Goal: Task Accomplishment & Management: Manage account settings

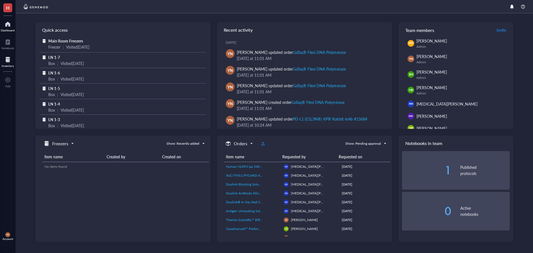
click at [4, 61] on div at bounding box center [8, 59] width 12 height 9
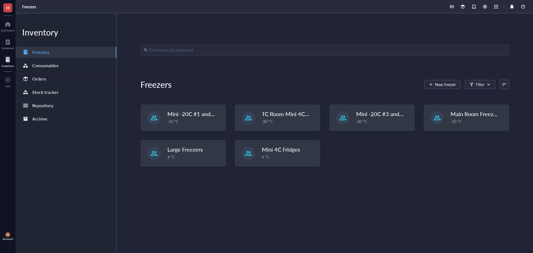
click at [64, 78] on div "Orders" at bounding box center [66, 78] width 101 height 11
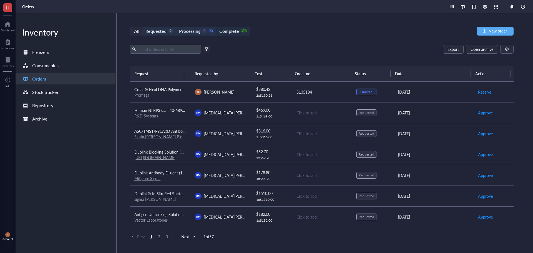
click at [228, 31] on div "Complete" at bounding box center [228, 31] width 19 height 8
click at [216, 27] on input "Complete 1378" at bounding box center [216, 27] width 0 height 0
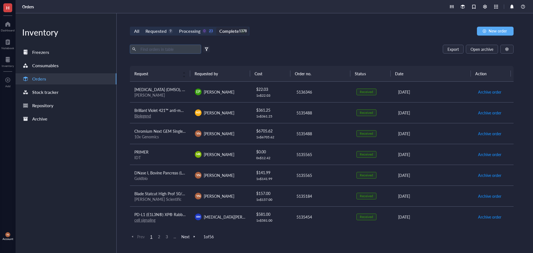
click at [168, 52] on input "text" at bounding box center [168, 49] width 61 height 8
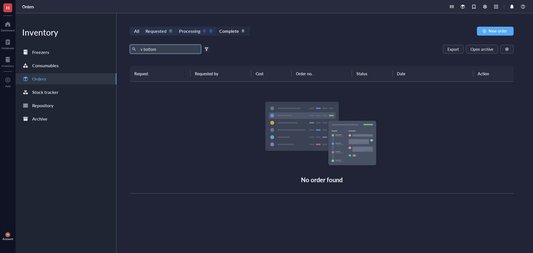
type input "v bottom"
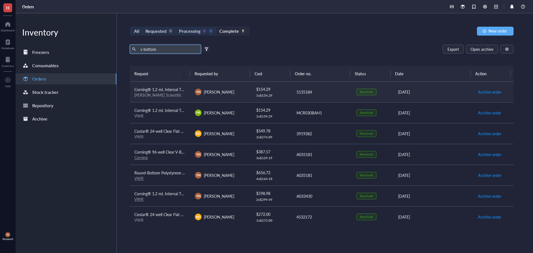
click at [171, 91] on span "Corning® 1.2 mL Internal Threaded Polypropylene Cryogenic Vial, Self-Standing w…" at bounding box center [220, 90] width 172 height 6
click at [178, 152] on span "Corning® 96-well Clear V-Bottom TC-treated Microplate, Individually Wrapped, wi…" at bounding box center [215, 152] width 163 height 6
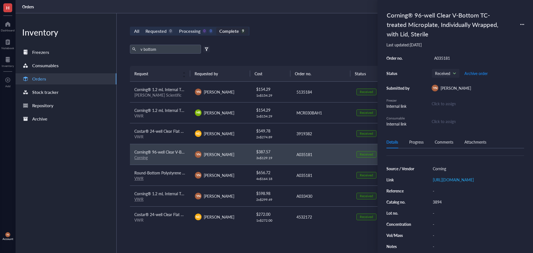
scroll to position [56, 0]
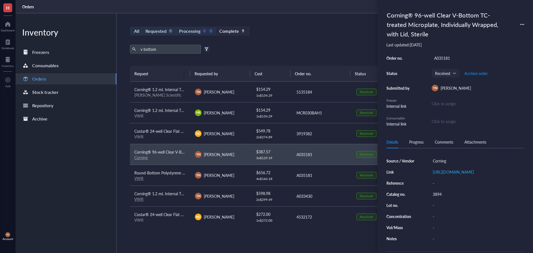
click at [442, 198] on div "3894" at bounding box center [477, 194] width 94 height 8
click at [442, 198] on input "3894" at bounding box center [438, 193] width 17 height 7
click at [286, 47] on div "v bottom Export Open archive" at bounding box center [322, 49] width 384 height 9
drag, startPoint x: 162, startPoint y: 46, endPoint x: 65, endPoint y: 45, distance: 96.9
click at [65, 45] on div "Inventory Freezers Consumables Orders Stock tracker Repository Archive All Requ…" at bounding box center [274, 133] width 517 height 240
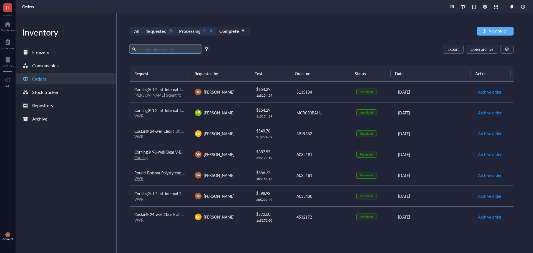
click at [301, 47] on div "Export Open archive" at bounding box center [322, 49] width 384 height 9
click at [151, 29] on div "Requested" at bounding box center [155, 31] width 21 height 8
click at [142, 27] on input "Requested 0" at bounding box center [142, 27] width 0 height 0
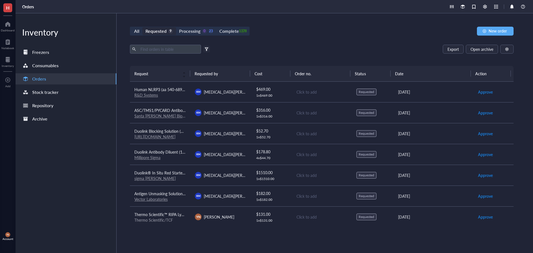
click at [317, 40] on div "All Requested 9 Processing 0 23 Complete 1378 New order Export Open archive Fil…" at bounding box center [322, 133] width 410 height 240
click at [198, 27] on div "All Requested 9 Processing 0 23 Complete 1378" at bounding box center [190, 31] width 120 height 9
click at [199, 29] on div "Processing" at bounding box center [189, 31] width 21 height 8
click at [176, 27] on input "Processing 0 23" at bounding box center [176, 27] width 0 height 0
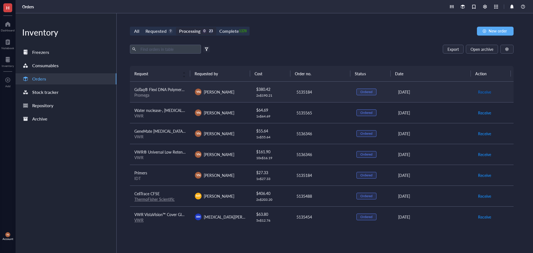
click at [478, 92] on span "Receive" at bounding box center [484, 92] width 13 height 6
click at [483, 153] on span "Receive" at bounding box center [484, 154] width 13 height 6
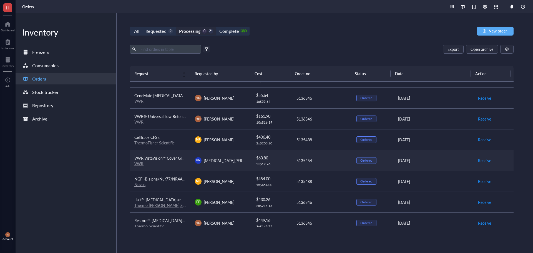
scroll to position [28, 0]
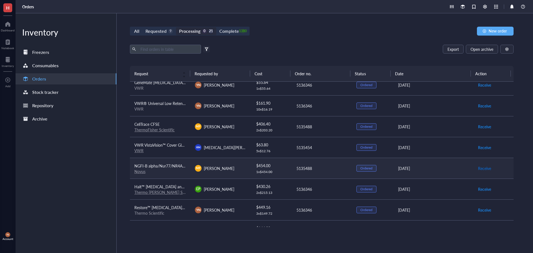
click at [481, 169] on span "Receive" at bounding box center [484, 168] width 13 height 6
click at [481, 188] on span "Receive" at bounding box center [484, 189] width 13 height 6
click at [478, 191] on span "Receive" at bounding box center [484, 189] width 13 height 6
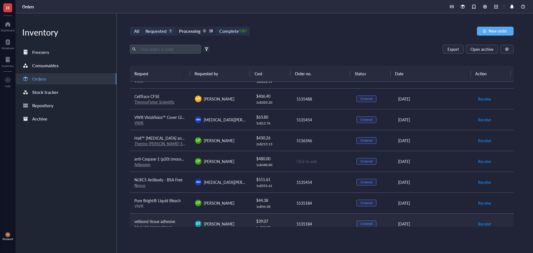
scroll to position [83, 0]
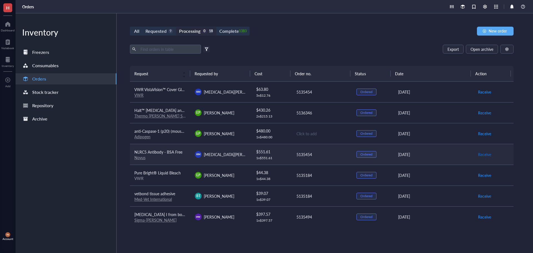
click at [485, 155] on span "Receive" at bounding box center [484, 154] width 13 height 6
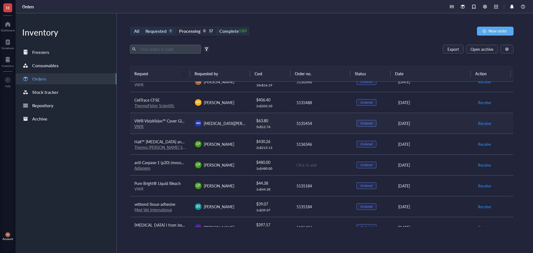
scroll to position [0, 0]
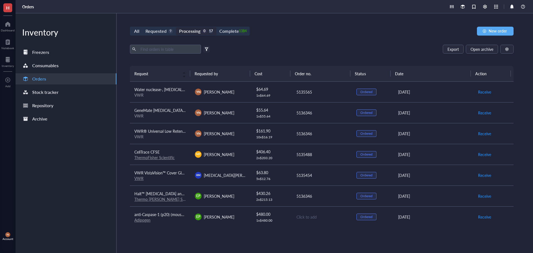
click at [301, 48] on div "Export Open archive" at bounding box center [322, 49] width 384 height 9
click at [225, 31] on div "Complete" at bounding box center [228, 31] width 19 height 8
click at [216, 27] on input "Complete 1384" at bounding box center [216, 27] width 0 height 0
click at [178, 47] on input "text" at bounding box center [168, 49] width 61 height 8
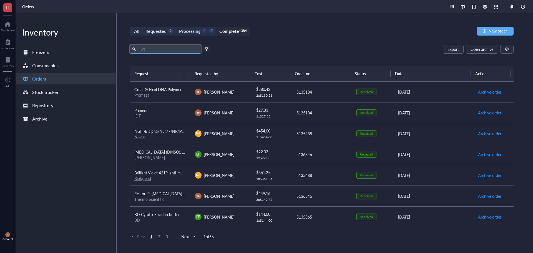
type input "p4"
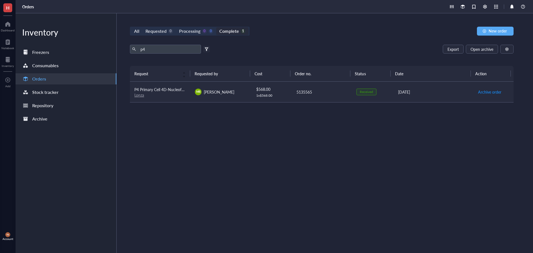
click at [170, 96] on div "Lonza" at bounding box center [160, 94] width 52 height 5
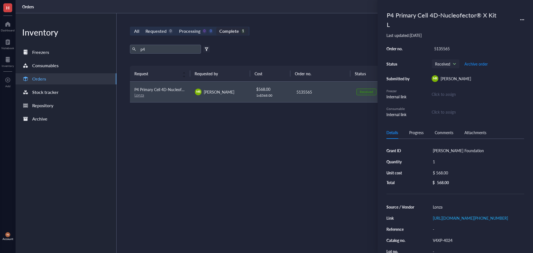
click at [443, 244] on div "V4XP-4024" at bounding box center [477, 240] width 94 height 8
click at [443, 243] on input "V4XP-4024" at bounding box center [442, 239] width 24 height 7
click at [358, 179] on div "Request Requested by Cost Order no. Status Date Action P4 Primary Cell 4D-Nucle…" at bounding box center [322, 146] width 384 height 161
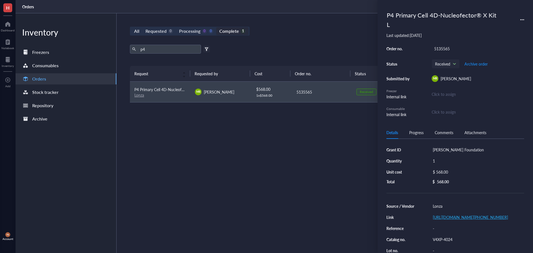
click at [449, 216] on link "[URL][DOMAIN_NAME][PHONE_NUMBER]" at bounding box center [470, 217] width 75 height 6
click at [274, 56] on div "p4 Export Open archive Filter by: Requester Requested on Source / Vendor Last u…" at bounding box center [322, 55] width 384 height 21
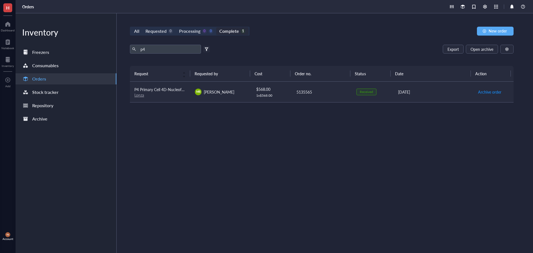
click at [300, 94] on div "5135565" at bounding box center [321, 92] width 51 height 6
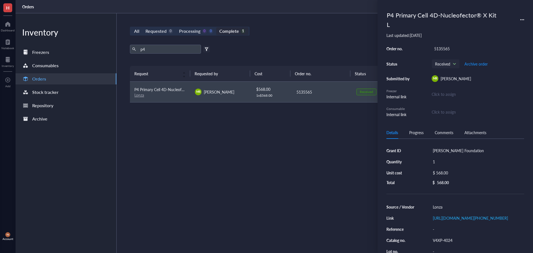
click at [519, 21] on div "P4 Primary Cell 4D-Nucleofector® X Kit L" at bounding box center [455, 20] width 138 height 22
click at [521, 20] on icon at bounding box center [522, 20] width 4 height 4
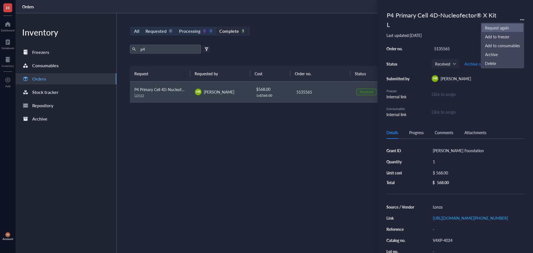
click at [500, 26] on span "Request again" at bounding box center [502, 28] width 35 height 6
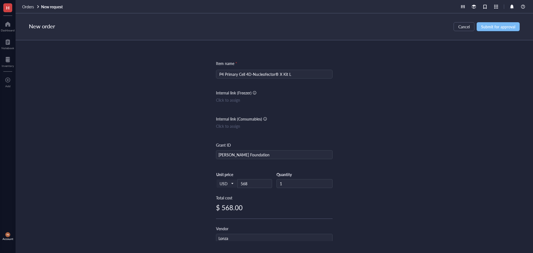
click at [508, 28] on span "Submit for approval" at bounding box center [498, 26] width 34 height 4
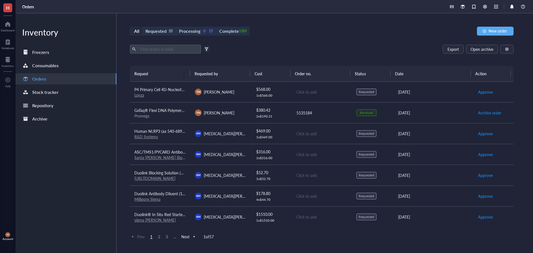
click at [279, 36] on div "All Requested 10 Processing 0 17 Complete 1384 New order Export Open archive Fi…" at bounding box center [322, 133] width 410 height 240
click at [165, 88] on span "P4 Primary Cell 4D-Nucleofector® X Kit L" at bounding box center [170, 90] width 72 height 6
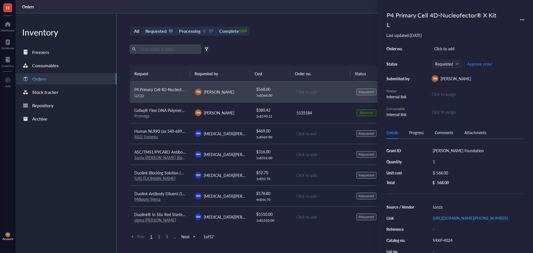
click at [446, 51] on div "Click to add" at bounding box center [478, 49] width 92 height 8
type input "5135565"
click at [259, 48] on div "Export Open archive" at bounding box center [322, 49] width 384 height 9
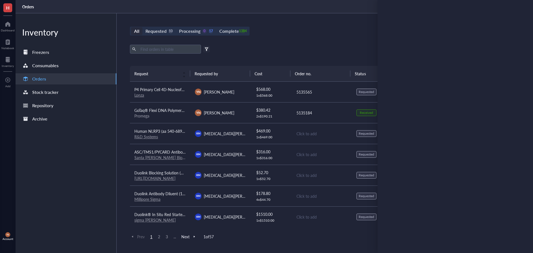
click at [280, 41] on div "All Requested 10 Processing 0 17 Complete 1384 New order Export Open archive Fi…" at bounding box center [322, 133] width 410 height 240
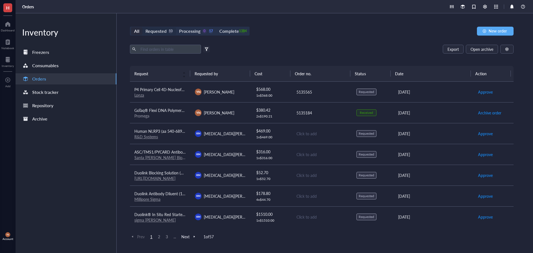
click at [165, 27] on div "Requested" at bounding box center [155, 31] width 21 height 8
click at [142, 27] on input "Requested 10" at bounding box center [142, 27] width 0 height 0
click at [161, 92] on div "Lonza" at bounding box center [160, 94] width 52 height 5
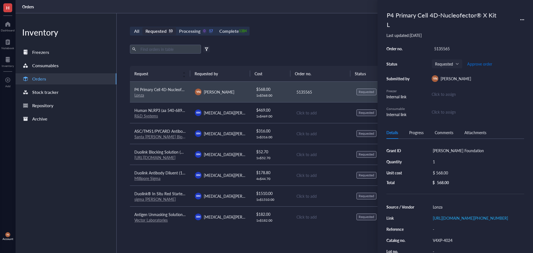
click at [480, 65] on span "Approve order" at bounding box center [479, 64] width 25 height 4
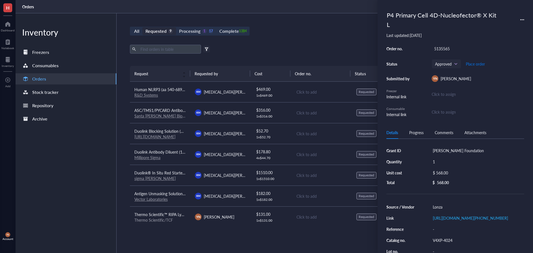
click at [476, 64] on span "Place order" at bounding box center [475, 64] width 19 height 4
click at [338, 41] on div "All Requested 9 Processing 0 18 Complete 1384 New order Export Open archive Fil…" at bounding box center [322, 133] width 410 height 240
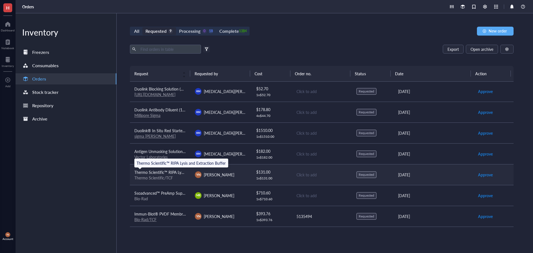
scroll to position [14, 0]
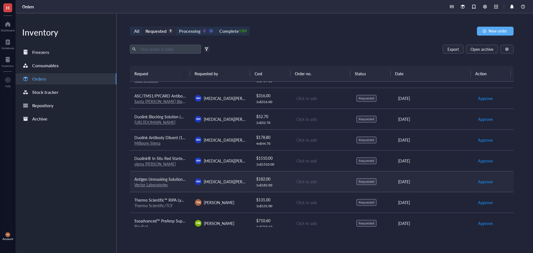
click at [315, 184] on div "Click to add" at bounding box center [321, 181] width 51 height 6
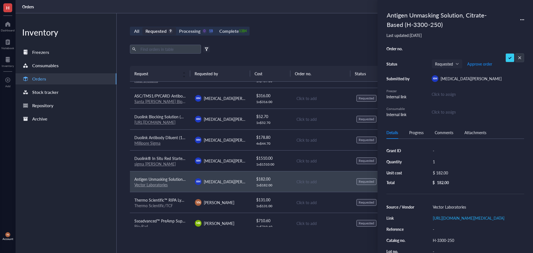
click at [436, 149] on div "-" at bounding box center [477, 151] width 94 height 8
type input "ACRA"
click at [442, 149] on input "ACRA" at bounding box center [438, 150] width 17 height 7
drag, startPoint x: 295, startPoint y: 21, endPoint x: 468, endPoint y: 37, distance: 173.6
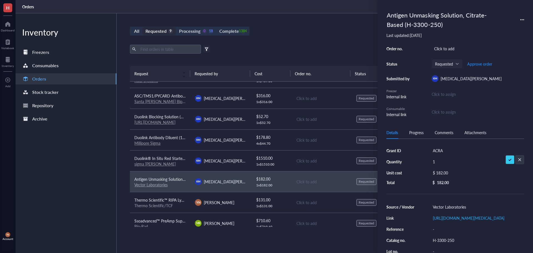
click at [296, 21] on div "All Requested 9 Processing 0 18 Complete 1384 New order Export Open archive Fil…" at bounding box center [322, 133] width 410 height 240
drag, startPoint x: 457, startPoint y: 42, endPoint x: 457, endPoint y: 49, distance: 6.4
click at [457, 43] on div "Antigen Unmasking Solution, Citrate-Based (H-3300-250) Last updated: [DATE] Ord…" at bounding box center [455, 63] width 138 height 109
click at [457, 49] on div "Click to add" at bounding box center [478, 49] width 92 height 8
click at [456, 49] on div "Click to add" at bounding box center [478, 49] width 92 height 8
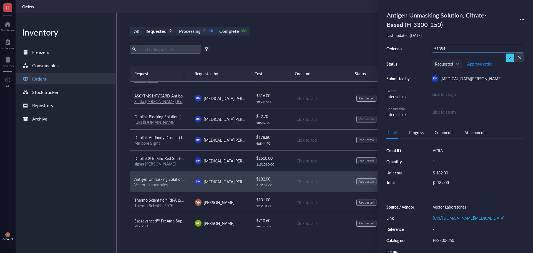
type input "5135454"
click at [451, 48] on div "5135454" at bounding box center [478, 49] width 92 height 8
click at [445, 46] on input "5135454" at bounding box center [442, 48] width 20 height 7
click at [170, 159] on span "Duolink® In Situ Red Starter Kit Mouse/Goat" at bounding box center [173, 158] width 78 height 6
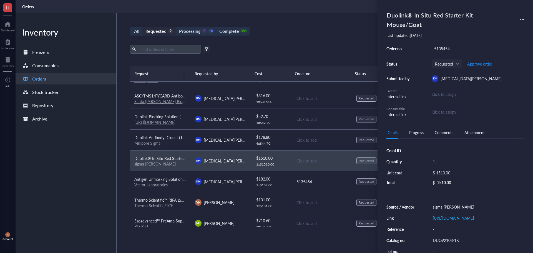
click at [446, 48] on div "5135454" at bounding box center [478, 49] width 92 height 8
click at [434, 152] on div "-" at bounding box center [477, 151] width 94 height 8
type input "ACRA"
click at [169, 134] on div "Duolink Antibody Diluent (1X)" at bounding box center [160, 137] width 52 height 6
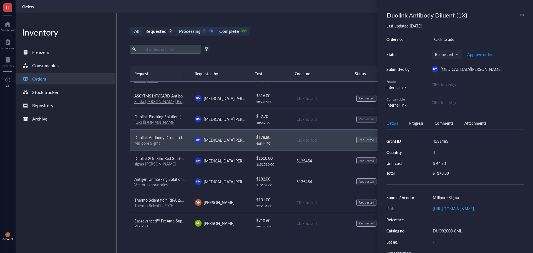
click at [445, 137] on div "4531483" at bounding box center [477, 141] width 94 height 8
click at [445, 138] on input "4531483" at bounding box center [440, 140] width 20 height 7
click at [444, 141] on input "4531483" at bounding box center [440, 140] width 20 height 7
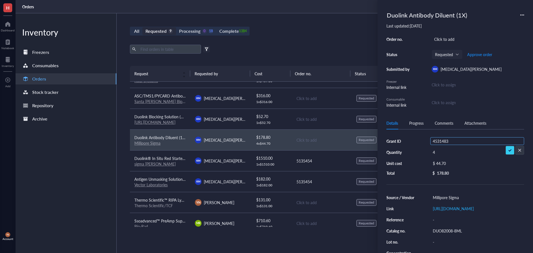
click at [444, 141] on input "4531483" at bounding box center [440, 140] width 20 height 7
type input "ACRA"
click at [452, 42] on div "Click to add" at bounding box center [478, 39] width 92 height 8
type input "4531483"
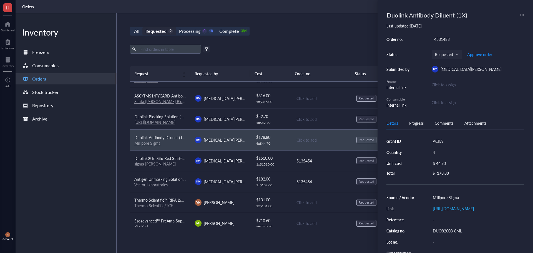
click at [286, 33] on div "All Requested 9 Processing 0 18 Complete 1384 New order" at bounding box center [322, 31] width 384 height 9
click at [435, 39] on div "4531483" at bounding box center [478, 39] width 92 height 8
click at [442, 38] on input "4531483" at bounding box center [442, 39] width 20 height 7
type input "5135454"
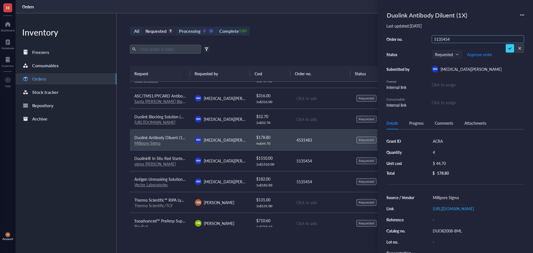
click at [442, 38] on input "5135454" at bounding box center [442, 39] width 20 height 7
click at [148, 114] on span "Duolink Blocking Solution (1X)" at bounding box center [160, 117] width 52 height 6
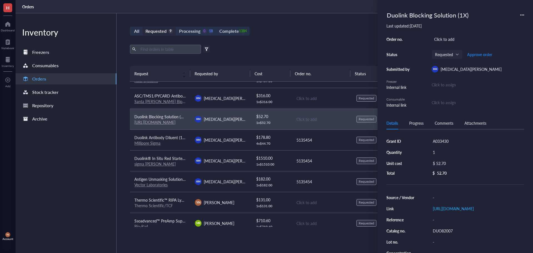
click at [444, 142] on div "A033430" at bounding box center [477, 141] width 94 height 8
click at [444, 142] on input "A033430" at bounding box center [440, 140] width 20 height 7
type input "ACRA"
click at [450, 38] on div "Click to add" at bounding box center [478, 39] width 92 height 8
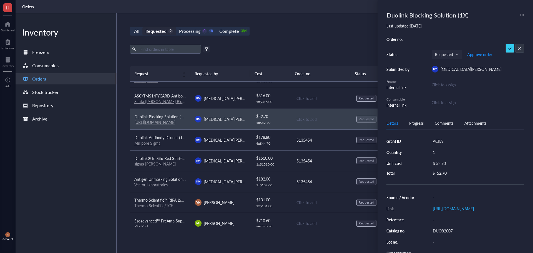
type input "5135454"
click at [299, 44] on div "All Requested 9 Processing 0 18 Complete 1384 New order Export Open archive Fil…" at bounding box center [322, 133] width 410 height 240
click at [172, 93] on span "ASC/TMS1/PYCARD Antibody (B-3): sc-514414" at bounding box center [175, 96] width 82 height 6
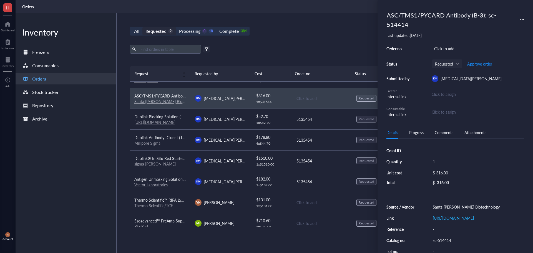
click at [435, 150] on div "-" at bounding box center [477, 151] width 94 height 8
type input "ACRA"
click at [451, 48] on div "Click to add" at bounding box center [478, 49] width 92 height 8
type input "5135454"
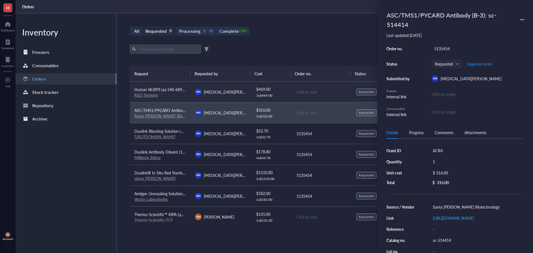
click at [168, 88] on span "Human NLRP3 (aa 540-689) Antibody" at bounding box center [167, 90] width 66 height 6
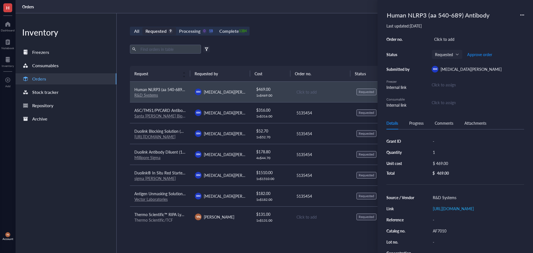
click at [445, 39] on div "Click to add" at bounding box center [478, 39] width 92 height 8
click at [437, 139] on div "-" at bounding box center [477, 141] width 94 height 8
type input "ACRA"
click at [314, 24] on div "All Requested 9 Processing 0 18 Complete 1384 New order Export Open archive Fil…" at bounding box center [322, 133] width 410 height 240
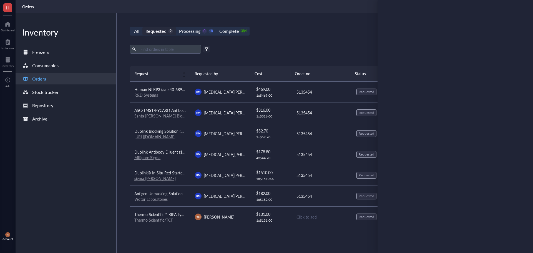
click at [319, 36] on div "All Requested 9 Processing 0 18 Complete 1384 New order Export Open archive Fil…" at bounding box center [322, 133] width 410 height 240
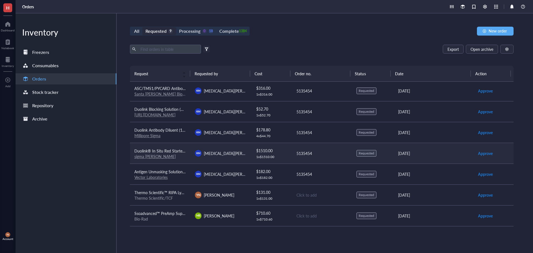
scroll to position [42, 0]
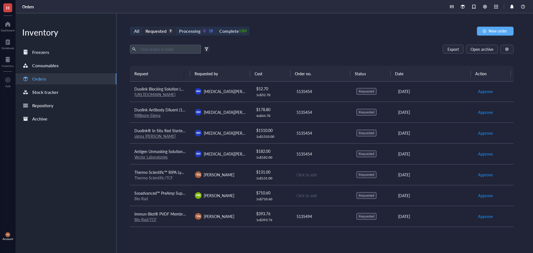
click at [187, 34] on div "Processing" at bounding box center [189, 31] width 21 height 8
click at [176, 27] on input "Processing 0 18" at bounding box center [176, 27] width 0 height 0
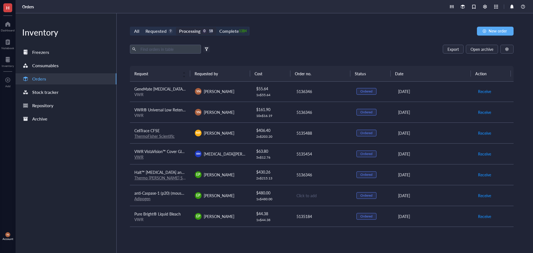
click at [227, 28] on div "Complete" at bounding box center [228, 31] width 19 height 8
click at [216, 27] on input "Complete 1384" at bounding box center [216, 27] width 0 height 0
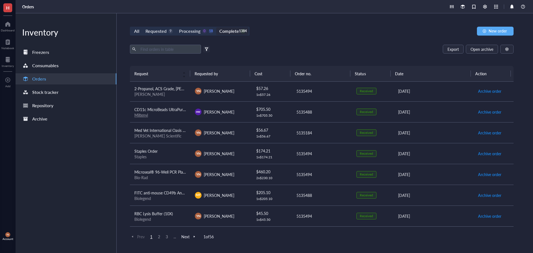
scroll to position [375, 0]
click at [159, 235] on span "2" at bounding box center [159, 236] width 7 height 5
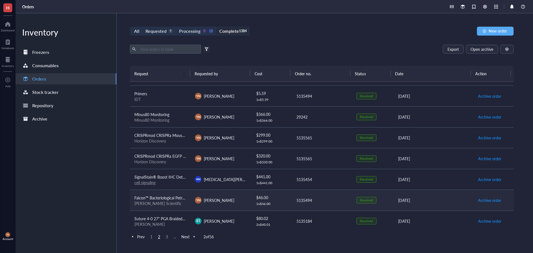
scroll to position [70, 0]
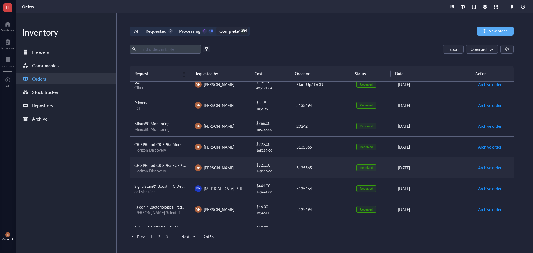
click at [176, 165] on span "CRISPRmod CRISPRa EGFP dCas9-VPR mRNA, 20 µg" at bounding box center [180, 165] width 92 height 6
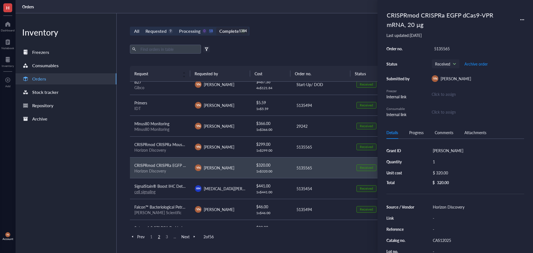
click at [274, 42] on div "All Requested 9 Processing 0 18 Complete 1384 New order Export Open archive Fil…" at bounding box center [322, 133] width 410 height 240
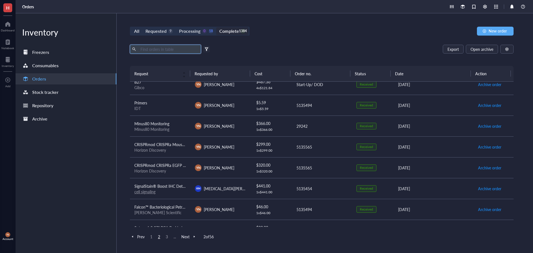
click at [157, 46] on input "text" at bounding box center [168, 49] width 61 height 8
type input "fbs"
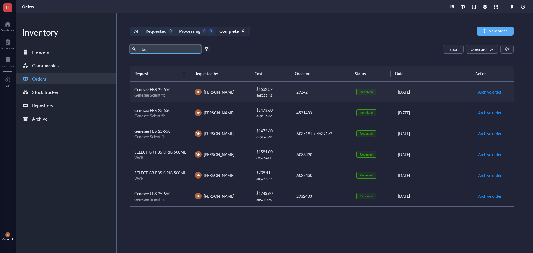
click at [184, 90] on div "Genesee FBS 25-550" at bounding box center [160, 89] width 52 height 6
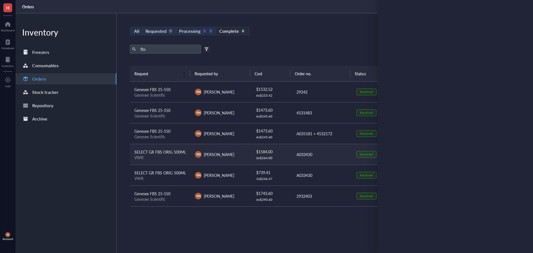
click at [183, 157] on div "VWR" at bounding box center [160, 157] width 52 height 5
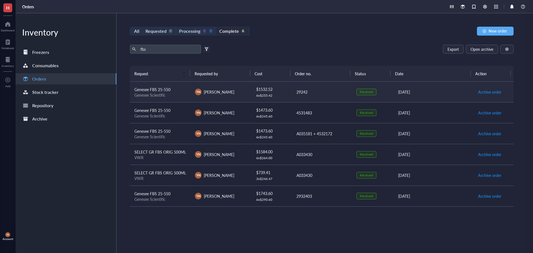
click at [175, 93] on div "Genesee Scientific" at bounding box center [160, 94] width 52 height 5
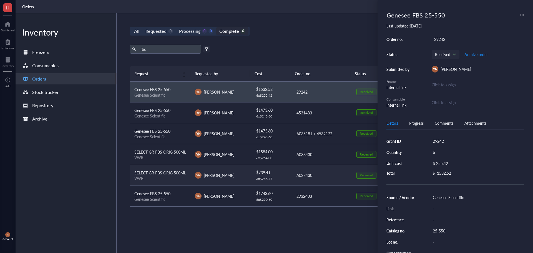
click at [164, 180] on div "VWR" at bounding box center [160, 178] width 52 height 5
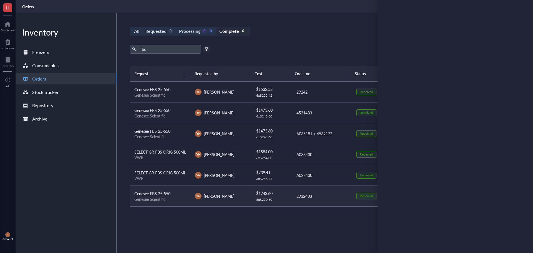
click at [186, 198] on td "Genesee FBS 25-550 Genesee Scientific" at bounding box center [160, 195] width 61 height 21
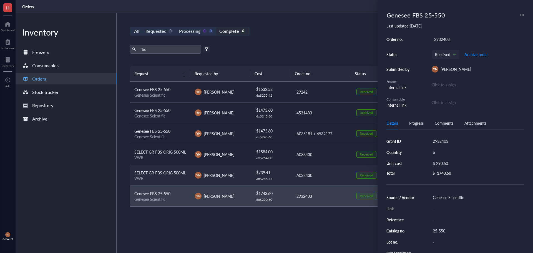
click at [174, 178] on div "VWR" at bounding box center [160, 178] width 52 height 5
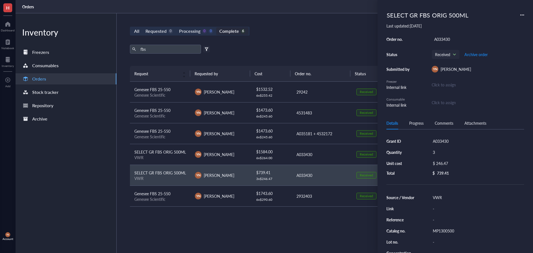
click at [450, 228] on div "MP1300500" at bounding box center [477, 231] width 94 height 8
click at [450, 228] on input "MP1300500" at bounding box center [442, 230] width 24 height 7
click at [165, 92] on span "Genesee FBS 25-550" at bounding box center [152, 90] width 36 height 6
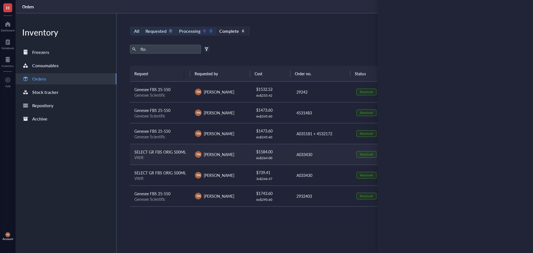
click at [169, 157] on div "VWR" at bounding box center [160, 157] width 52 height 5
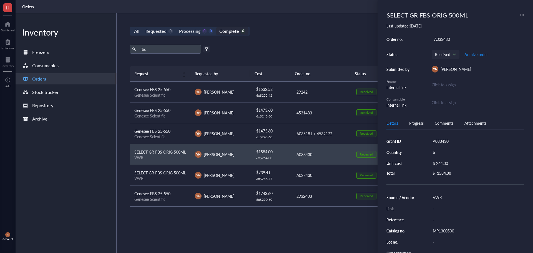
click at [445, 230] on div "MP1300500" at bounding box center [477, 231] width 94 height 8
click at [445, 230] on input "MP1300500" at bounding box center [442, 230] width 24 height 7
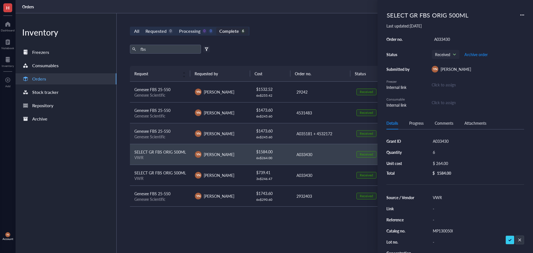
click at [170, 133] on span "Genesee FBS 25-550" at bounding box center [152, 131] width 36 height 6
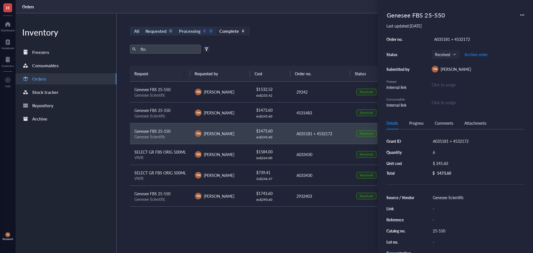
click at [441, 229] on div "25-550" at bounding box center [477, 231] width 94 height 8
click at [441, 229] on input "25-550" at bounding box center [439, 230] width 18 height 7
click at [152, 153] on span "SELECT GR FBS ORIG 500ML" at bounding box center [160, 152] width 52 height 6
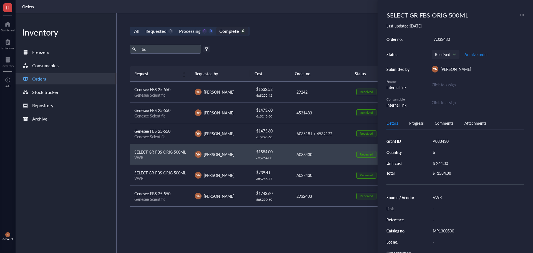
click at [438, 232] on div "MP1300500" at bounding box center [477, 231] width 94 height 8
click at [524, 14] on div "SELECT GR FBS ORIG 500ML Last updated: [DATE] Order no. A033430 Status Received…" at bounding box center [454, 126] width 155 height 253
click at [525, 15] on div "SELECT GR FBS ORIG 500ML Last updated: [DATE] Order no. A033430 Status Received…" at bounding box center [454, 126] width 155 height 253
click at [523, 16] on icon at bounding box center [522, 15] width 4 height 4
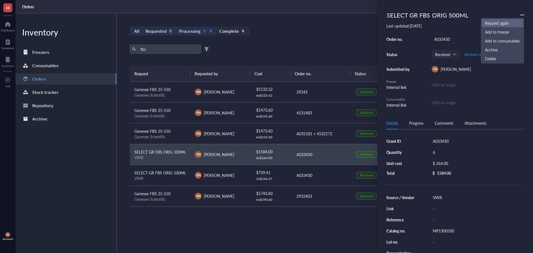
click at [502, 23] on span "Request again" at bounding box center [502, 23] width 35 height 6
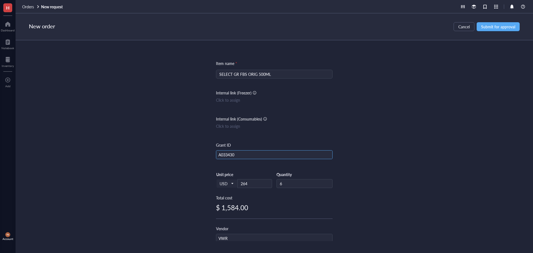
click at [232, 159] on div "A033430" at bounding box center [274, 154] width 117 height 9
click at [234, 153] on input "A033430" at bounding box center [274, 154] width 116 height 9
type input "R37"
click at [336, 134] on div "Item name * SELECT GR FBS ORIG 500ML Internal link (Freezer) Click to assign In…" at bounding box center [274, 140] width 517 height 201
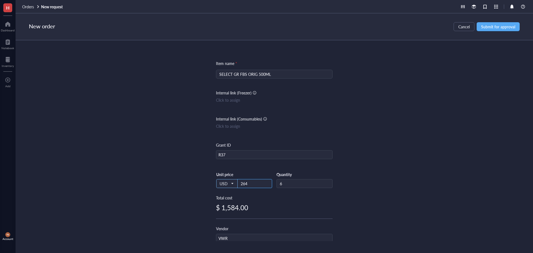
drag, startPoint x: 252, startPoint y: 186, endPoint x: 229, endPoint y: 184, distance: 23.4
click at [229, 184] on div "USD Unit price 264" at bounding box center [244, 183] width 56 height 23
click at [411, 142] on div "Item name * SELECT GR FBS ORIG 500ML Internal link (Freezer) Click to assign In…" at bounding box center [274, 140] width 517 height 201
click at [499, 26] on span "Submit for approval" at bounding box center [498, 26] width 34 height 4
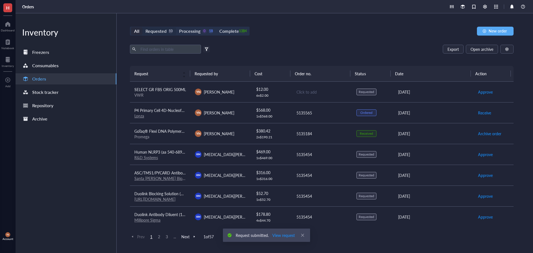
click at [161, 32] on div "Requested" at bounding box center [155, 31] width 21 height 8
click at [142, 27] on input "Requested 10" at bounding box center [142, 27] width 0 height 0
click at [170, 91] on span "SELECT GR FBS ORIG 500ML" at bounding box center [160, 90] width 52 height 6
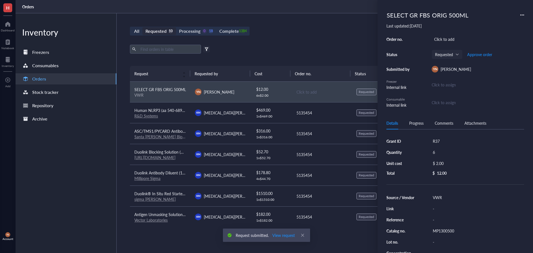
click at [444, 164] on div "$ 2.00" at bounding box center [476, 163] width 92 height 8
click at [447, 163] on input "2.00" at bounding box center [482, 164] width 79 height 9
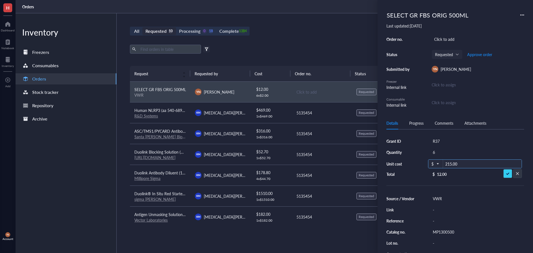
type input "215.00"
click at [451, 41] on div "Click to add" at bounding box center [478, 39] width 92 height 8
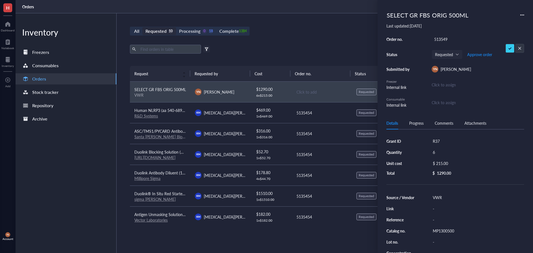
type input "5135494"
click at [313, 25] on div "All Requested 10 Processing 0 18 Complete 1384 New order Export Open archive Fi…" at bounding box center [322, 133] width 410 height 240
click at [325, 34] on div "All Requested 10 Processing 0 18 Complete 1384 New order" at bounding box center [322, 31] width 384 height 9
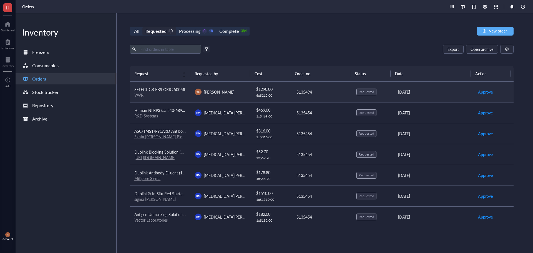
click at [157, 87] on span "SELECT GR FBS ORIG 500ML" at bounding box center [160, 90] width 52 height 6
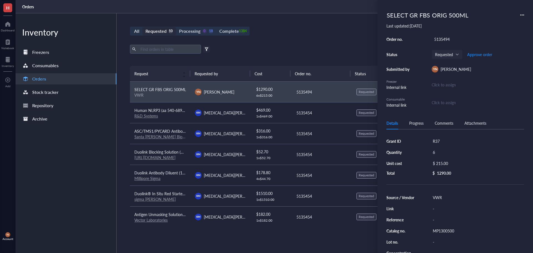
click at [445, 230] on div "MP1300500" at bounding box center [477, 231] width 94 height 8
click at [438, 152] on div "6" at bounding box center [477, 152] width 94 height 8
click at [438, 152] on input "6" at bounding box center [438, 151] width 17 height 7
type input "10"
click at [237, 31] on div "Complete" at bounding box center [228, 31] width 19 height 8
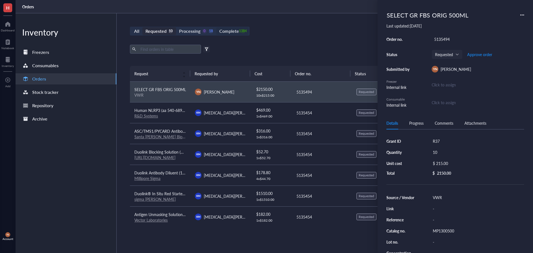
click at [216, 27] on input "Complete 1384" at bounding box center [216, 27] width 0 height 0
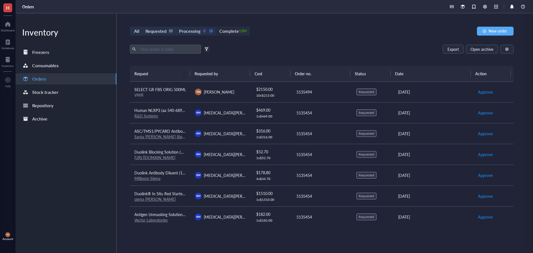
click at [232, 33] on div "Complete" at bounding box center [228, 31] width 19 height 8
click at [216, 27] on input "Complete 1384" at bounding box center [216, 27] width 0 height 0
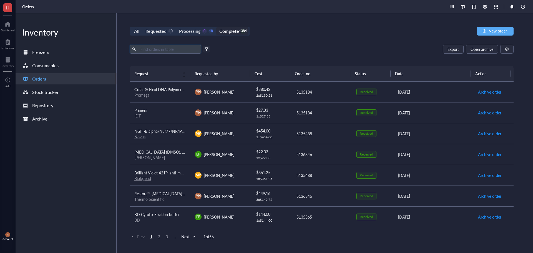
click at [184, 49] on input "text" at bounding box center [168, 49] width 61 height 8
type input "fbs"
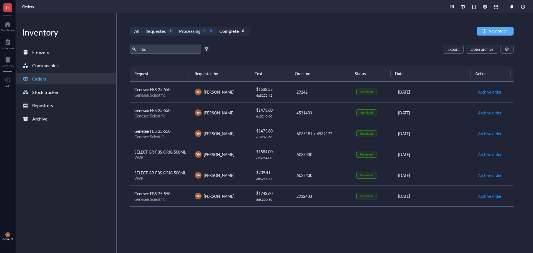
click at [149, 50] on input "fbs" at bounding box center [168, 49] width 61 height 8
click at [336, 48] on div "Export Open archive" at bounding box center [322, 49] width 384 height 9
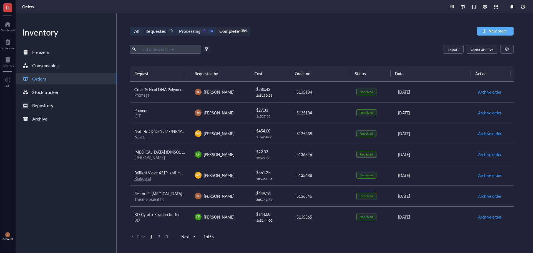
click at [160, 29] on div "Requested" at bounding box center [155, 31] width 21 height 8
click at [142, 27] on input "Requested 10" at bounding box center [142, 27] width 0 height 0
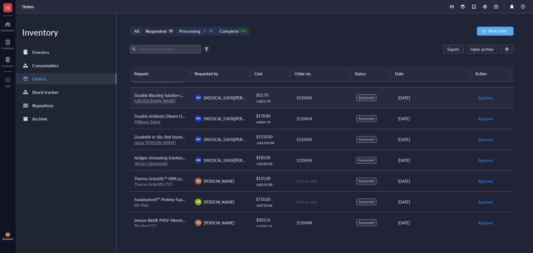
scroll to position [63, 0]
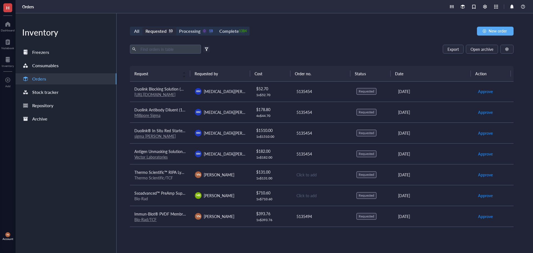
click at [337, 28] on div "All Requested 10 Processing 0 18 Complete 1384 New order" at bounding box center [322, 31] width 384 height 9
